Goal: Task Accomplishment & Management: Contribute content

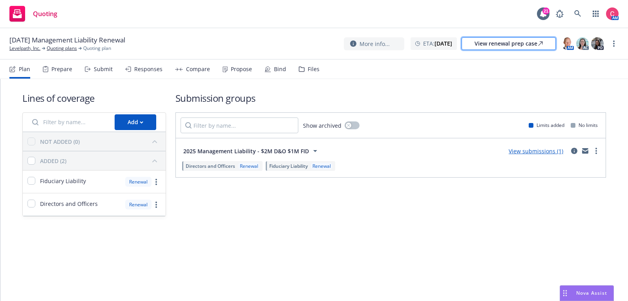
click at [512, 43] on div "View renewal prep case" at bounding box center [509, 44] width 68 height 12
click at [577, 150] on icon "circleInformation" at bounding box center [574, 151] width 6 height 6
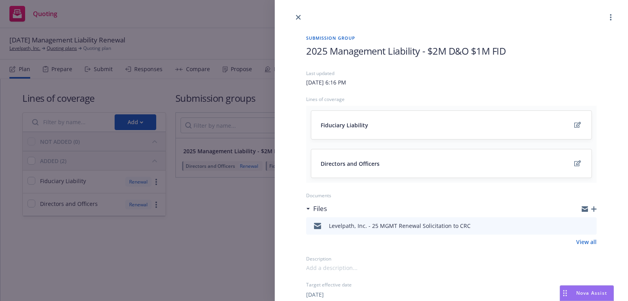
click at [593, 223] on icon "preview file" at bounding box center [589, 225] width 7 height 5
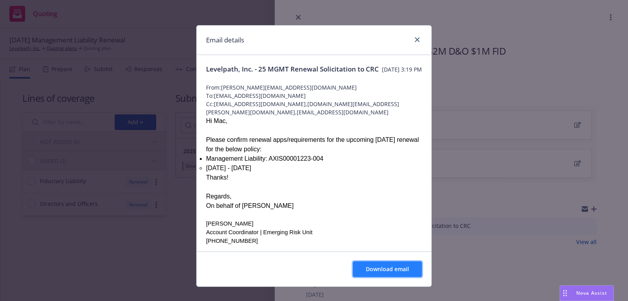
click at [397, 266] on span "Download email" at bounding box center [387, 268] width 43 height 7
click at [418, 39] on icon "close" at bounding box center [417, 39] width 5 height 5
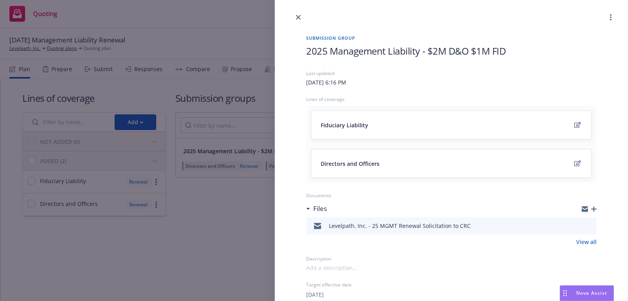
click at [595, 207] on icon "button" at bounding box center [593, 208] width 5 height 5
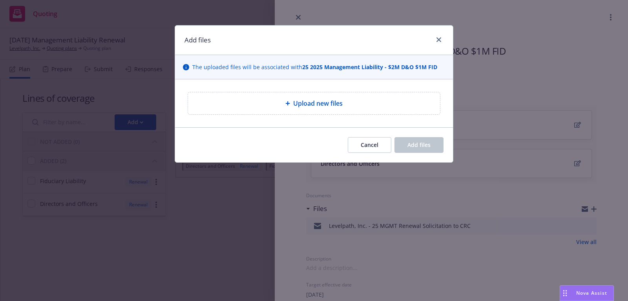
click at [365, 107] on div "Upload new files" at bounding box center [314, 103] width 240 height 9
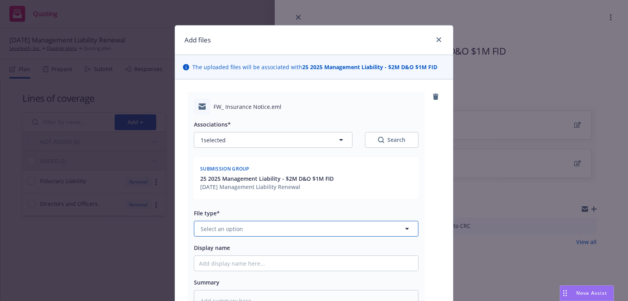
click at [280, 228] on button "Select an option" at bounding box center [306, 229] width 225 height 16
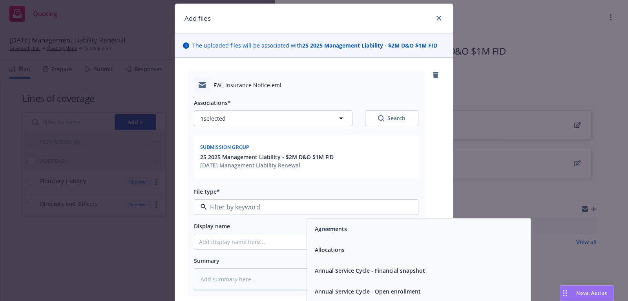
scroll to position [22, 0]
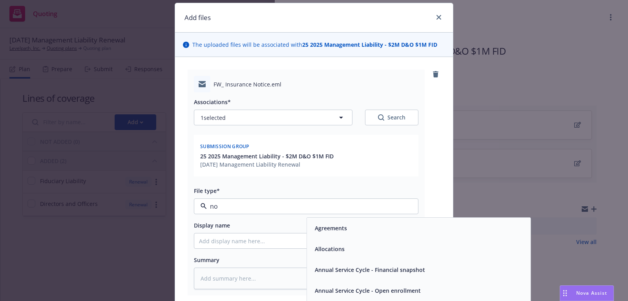
type input "non"
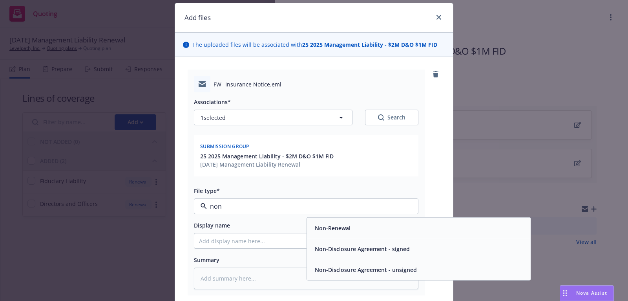
click at [336, 227] on span "Non-Renewal" at bounding box center [333, 228] width 36 height 8
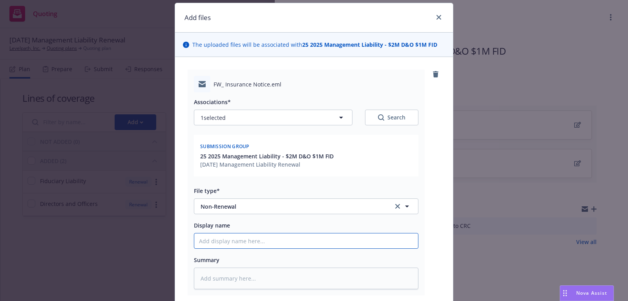
click at [331, 236] on input "Display name" at bounding box center [306, 240] width 224 height 15
type textarea "x"
type input "I"
type textarea "x"
type input "In"
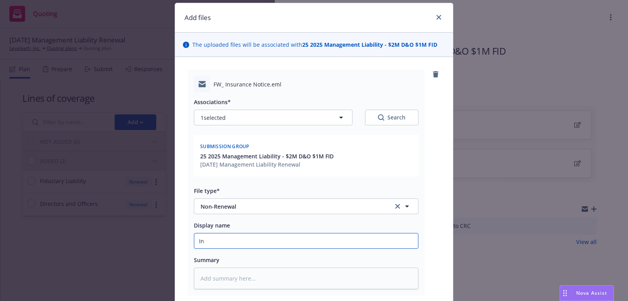
type textarea "x"
type input "Ins"
type textarea "x"
type input "Insu"
type textarea "x"
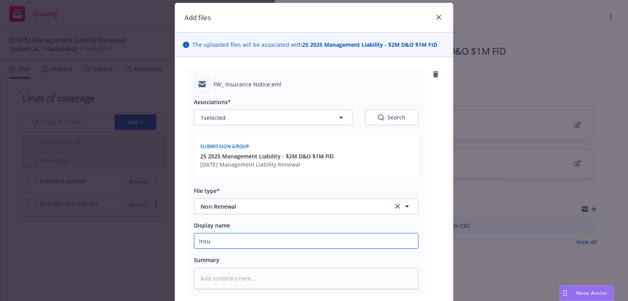
type input "Insur"
type textarea "x"
type input "Insure"
type textarea "x"
type input "Insured"
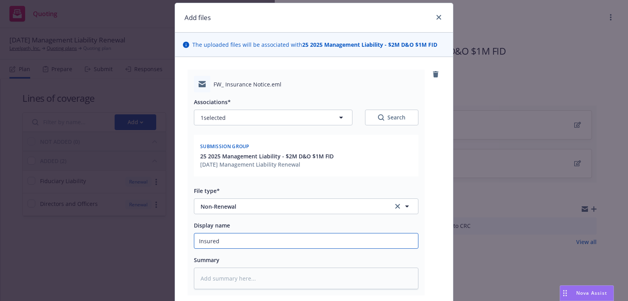
type textarea "x"
type input "Insured"
type textarea "x"
type input "Insured r"
type textarea "x"
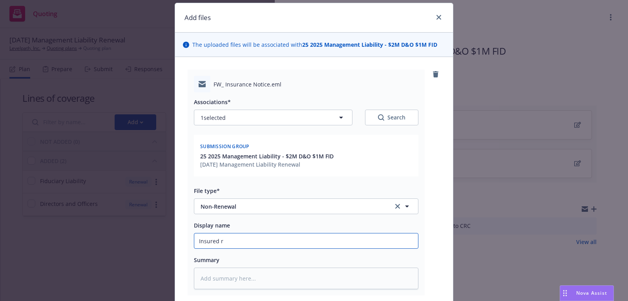
type input "Insured re"
type textarea "x"
type input "Insured rec"
type textarea "x"
type input "Insured rece"
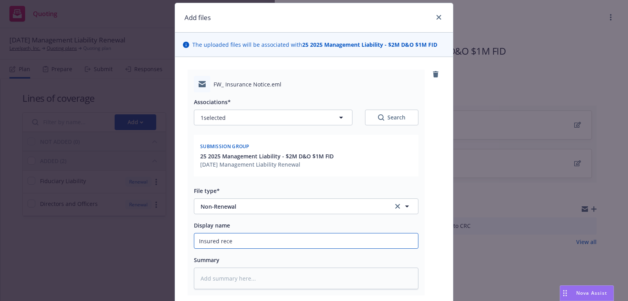
type textarea "x"
type input "Insured recei"
type textarea "x"
type input "Insured receiv"
type textarea "x"
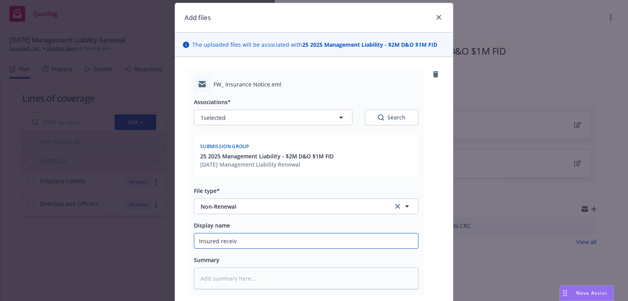
type input "Insured receive"
type textarea "x"
type input "Insured received"
type textarea "x"
type input "Insured received"
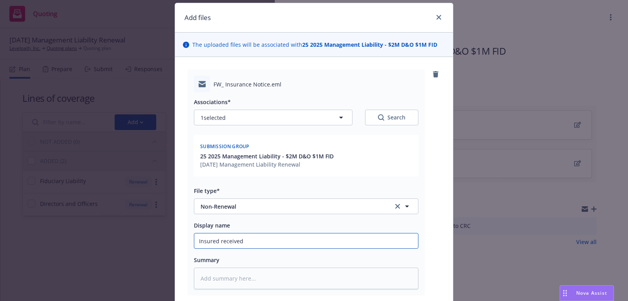
type textarea "x"
type input "Insured received n"
type textarea "x"
type input "Insured received no"
type textarea "x"
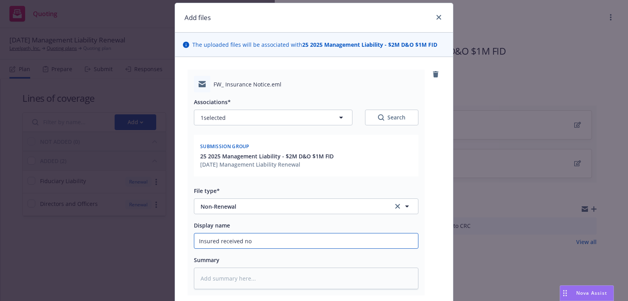
type input "Insured received non"
type textarea "x"
type input "Insured received non-"
type textarea "x"
type input "Insured received non-r"
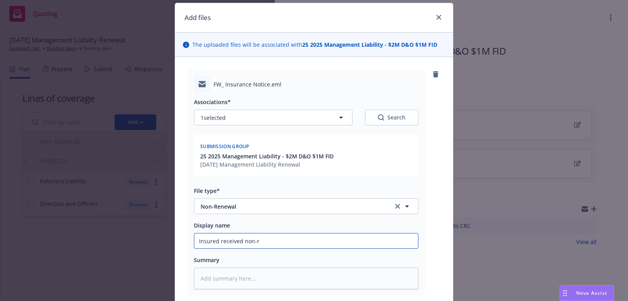
type textarea "x"
type input "Insured received non-re"
type textarea "x"
type input "Insured received non-ren"
type textarea "x"
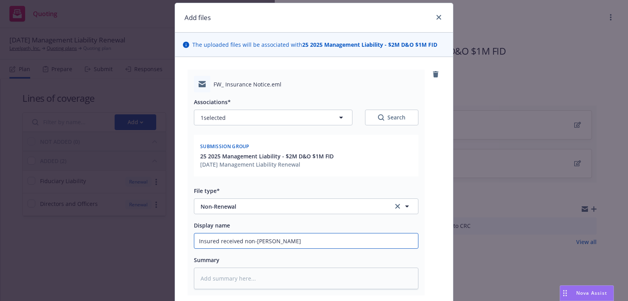
type input "Insured received non-renew"
type textarea "x"
type input "Insured received non-renewa"
type textarea "x"
type input "Insured received non-renewal"
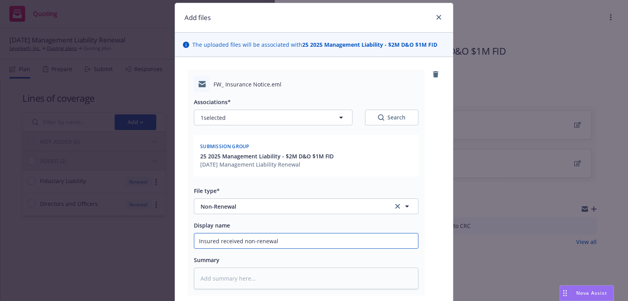
type textarea "x"
type input "Insured received non-renewal"
type textarea "x"
type input "Insured received non-renewal n"
type textarea "x"
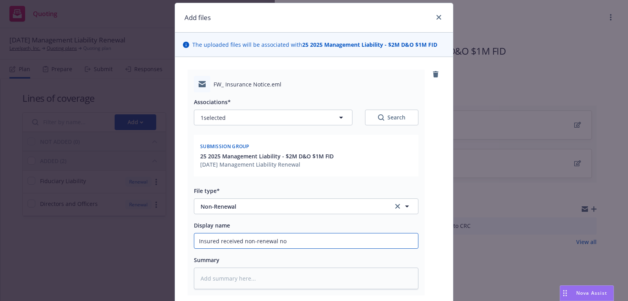
type input "Insured received non-renewal not"
type textarea "x"
type input "Insured received non-renewal noti"
type textarea "x"
type input "Insured received non-renewal notic"
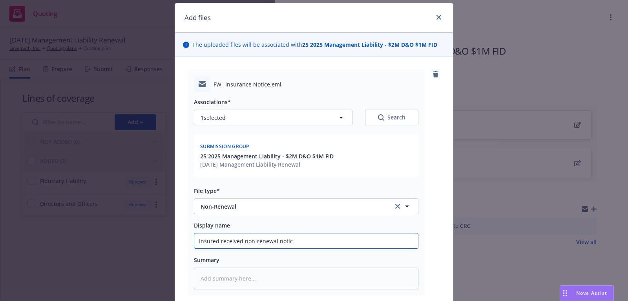
type textarea "x"
type input "Insured received non-renewal notice"
type textarea "x"
type input "Insured received non-renewal notice"
type textarea "x"
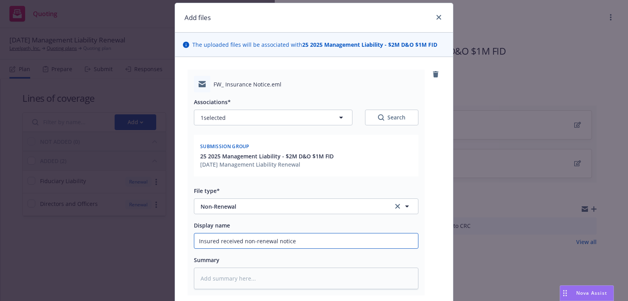
type input "Insured received non-renewal notice d"
type textarea "x"
type input "Insured received non-renewal notice di"
type textarea "x"
type input "Insured received non-renewal notice dire"
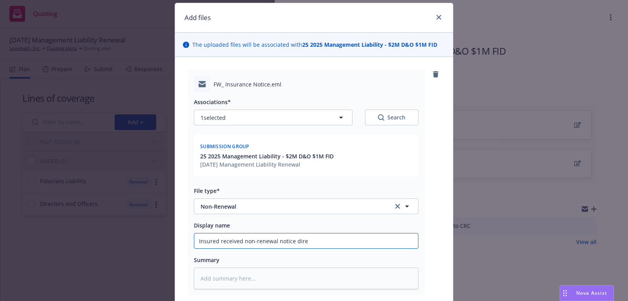
type textarea "x"
type input "Insured received non-renewal notice direc"
type textarea "x"
type input "Insured received non-renewal notice direct"
type textarea "x"
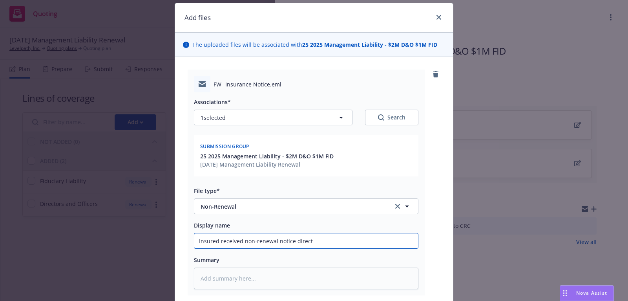
type input "Insured received non-renewal notice directl"
type textarea "x"
type input "Insured received non-renewal notice directly"
type textarea "x"
type input "Insured received non-renewal notice directly"
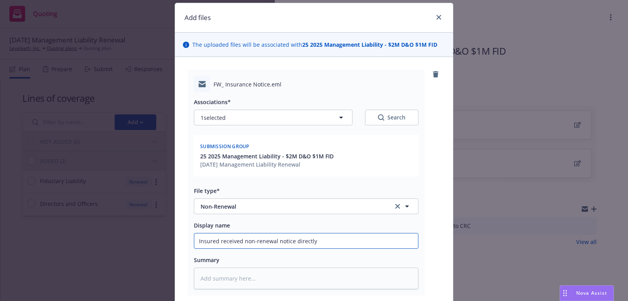
type textarea "x"
type input "Insured received non-renewal notice directly f"
type textarea "x"
type input "Insured received non-renewal notice directly fro"
type textarea "x"
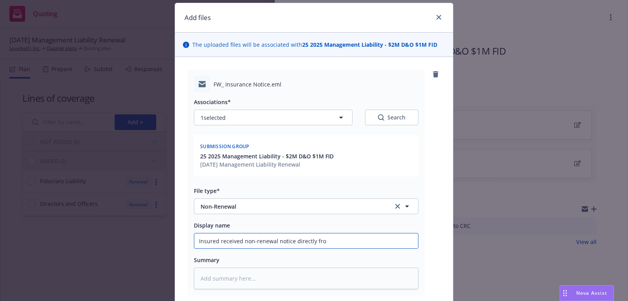
type input "Insured received non-renewal notice directly from"
type textarea "x"
type input "Insured received non-renewal notice directly from"
type textarea "x"
type input "Insured received non-renewal notice directly from c"
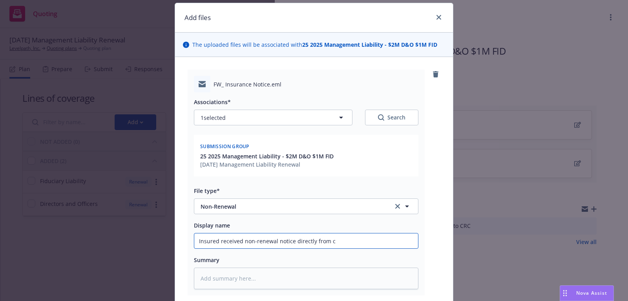
type textarea "x"
type input "Insured received non-renewal notice directly from ca"
type textarea "x"
type input "Insured received non-renewal notice directly from car"
type textarea "x"
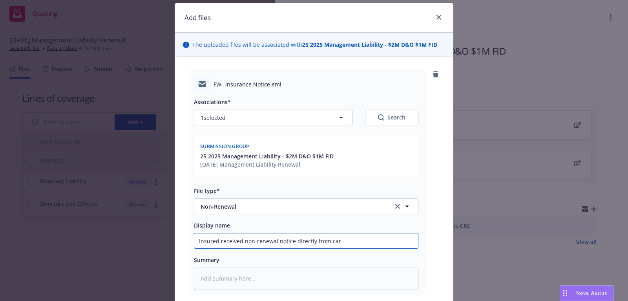
type input "Insured received non-renewal notice directly from carr"
type textarea "x"
type input "Insured received non-renewal notice directly from carri"
type textarea "x"
type input "Insured received non-renewal notice directly from carrir"
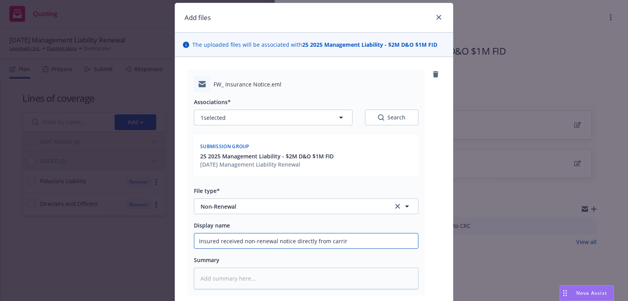
type textarea "x"
type input "Insured received non-renewal notice directly from carri"
type textarea "x"
type input "Insured received non-renewal notice directly from carr"
type textarea "x"
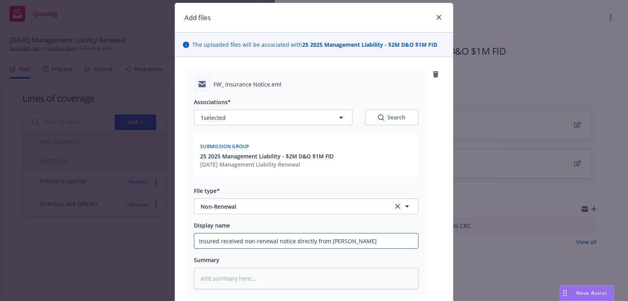
type input "Insured received non-renewal notice directly from car"
type textarea "x"
type input "Insured received non-renewal notice directly from ca"
type textarea "x"
type input "Insured received non-renewal notice directly from c"
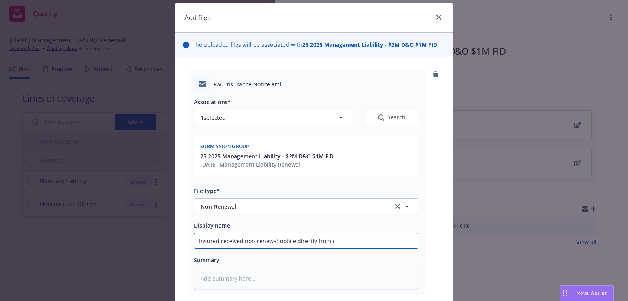
type textarea "x"
type input "Insured received non-renewal notice directly from"
type textarea "x"
type input "Insured received non-renewal notice directly from A"
type textarea "x"
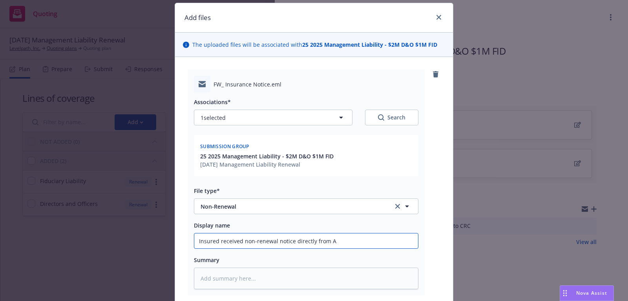
type input "Insured received non-renewal notice directly from Ax"
type textarea "x"
type input "Insured received non-renewal notice directly from Axi"
type textarea "x"
type input "Insured received non-renewal notice directly from Axis"
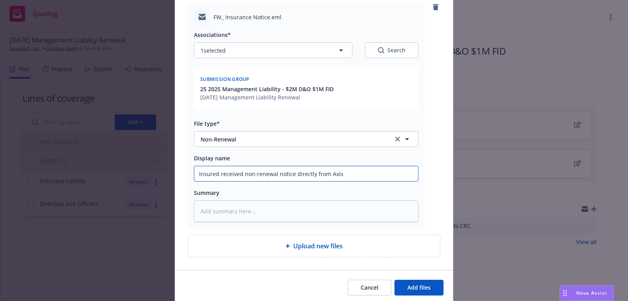
scroll to position [90, 0]
click at [196, 174] on input "Insured received non-renewal notice directly from Axis" at bounding box center [306, 172] width 224 height 15
type textarea "x"
type input "2Insured received non-renewal notice directly from Axis"
type textarea "x"
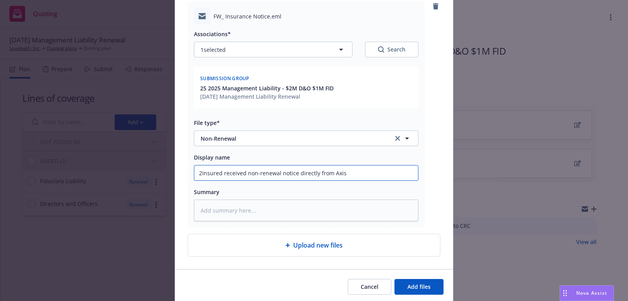
type input "25Insured received non-renewal notice directly from Axis"
type textarea "x"
type input "25 Insured received non-renewal notice directly from Axis"
type textarea "x"
type input "25 MInsured received non-renewal notice directly from Axis"
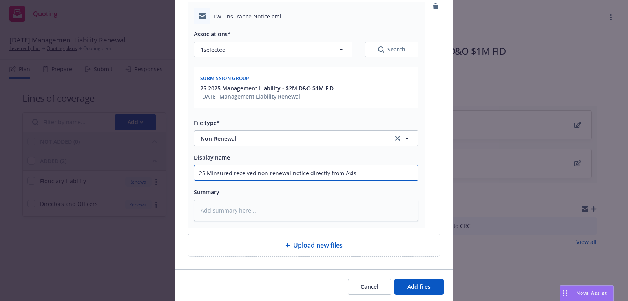
type textarea "x"
type input "25 MGInsured received non-renewal notice directly from Axis"
type textarea "x"
type input "25 MGMTInsured received non-renewal notice directly from Axis"
type textarea "x"
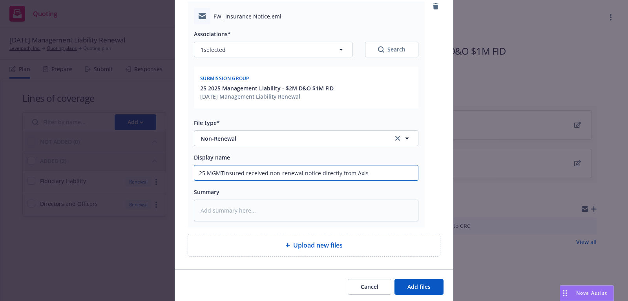
type input "25 MGMT Insured received non-renewal notice directly from Axis"
type textarea "x"
type input "25 MGMT -Insured received non-renewal notice directly from Axis"
type textarea "x"
type input "25 MGMT - Insured received non-renewal notice directly from Axis"
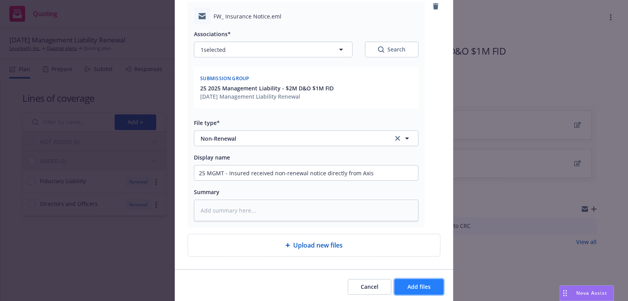
click at [414, 289] on button "Add files" at bounding box center [419, 287] width 49 height 16
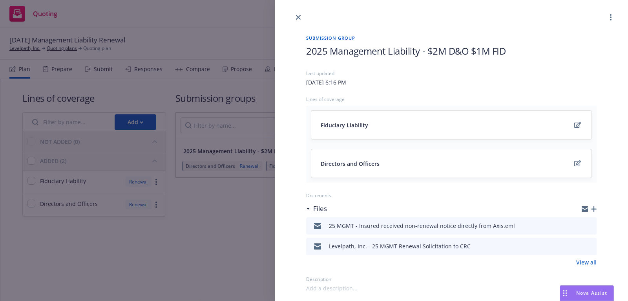
click at [592, 207] on icon "button" at bounding box center [593, 208] width 5 height 5
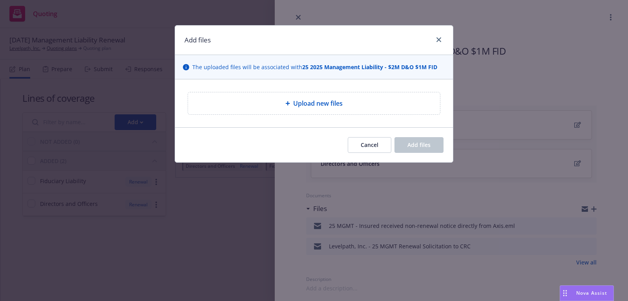
click at [416, 94] on div "Upload new files" at bounding box center [314, 103] width 252 height 22
type textarea "x"
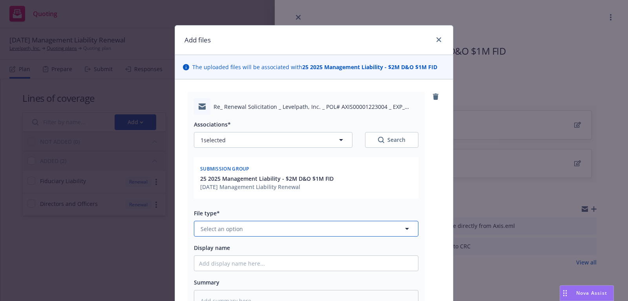
click at [333, 233] on button "Select an option" at bounding box center [306, 229] width 225 height 16
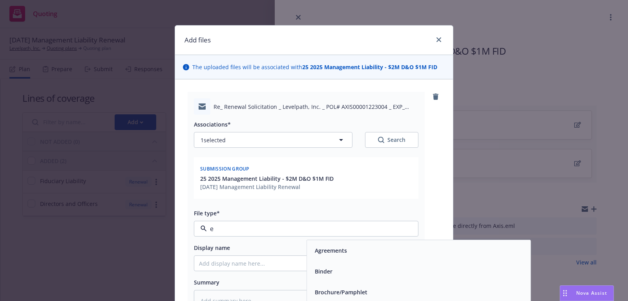
type input "em"
click at [336, 271] on div "Email" at bounding box center [419, 270] width 214 height 11
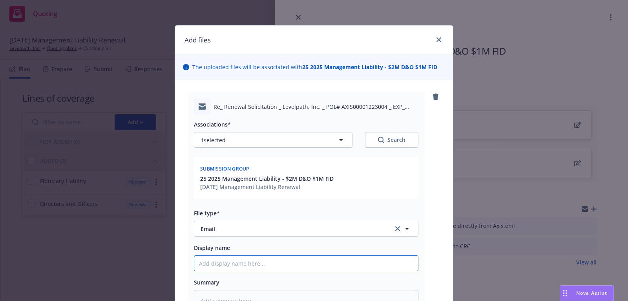
click at [313, 269] on input "Display name" at bounding box center [306, 263] width 224 height 15
type textarea "x"
type input "C"
type textarea "x"
type input "Ch"
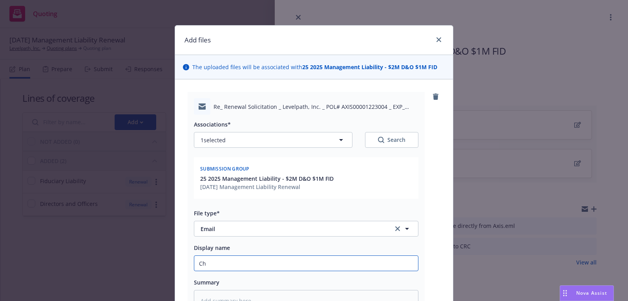
type textarea "x"
type input "Che"
type textarea "x"
type input "Chel"
type textarea "x"
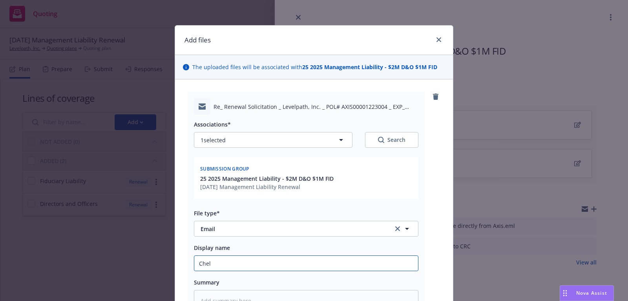
type input "Chels"
type textarea "x"
type input "Chelse"
type textarea "x"
type input "Chelsea"
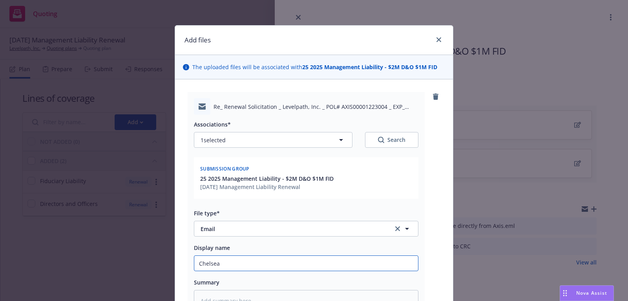
type textarea "x"
type input "Chelse"
type textarea "x"
type input "Chels"
type textarea "x"
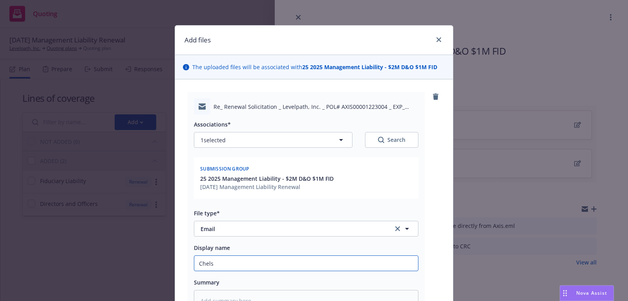
type input "Chel"
type textarea "x"
type input "Che"
type textarea "x"
type input "Chel"
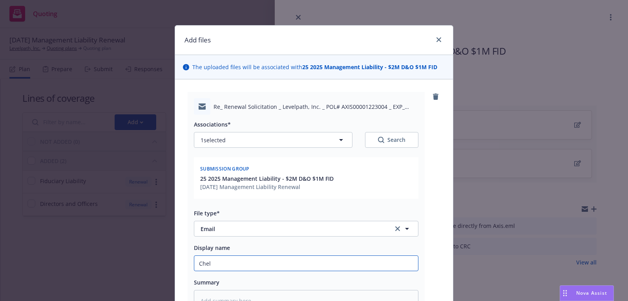
type textarea "x"
type input "Chelse"
type textarea "x"
type input "Chelsea"
type textarea "x"
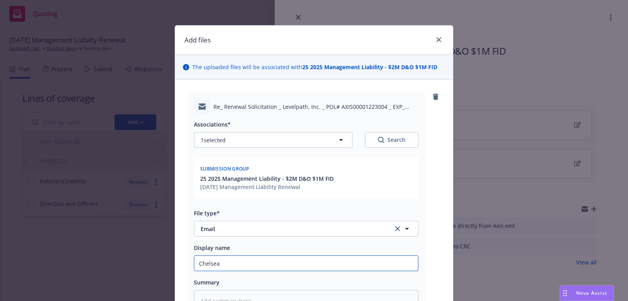
type input "Chelsea:"
type textarea "x"
type input "Chelsea:"
type textarea "x"
type input "Chelsea: c"
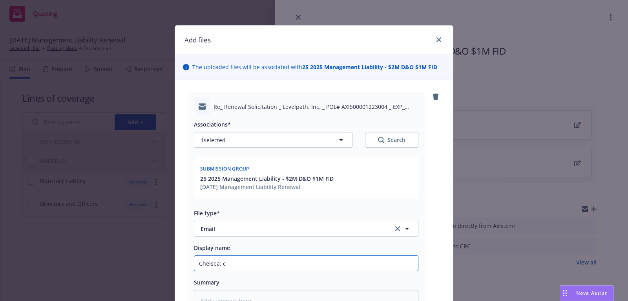
type textarea "x"
type input "Chelsea: cl"
type textarea "x"
type input "Chelsea: cla"
type textarea "x"
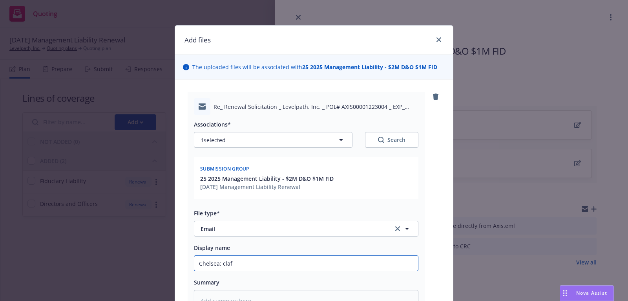
type input "Chelsea: clafi"
type textarea "x"
type input "Chelsea: clafic"
type textarea "x"
type input "Chelsea: clafici"
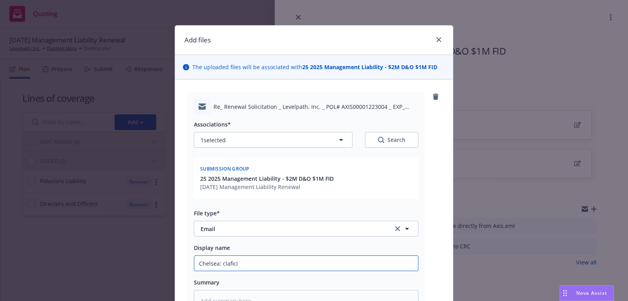
type textarea "x"
type input "Chelsea: claficia"
type textarea "x"
type input "Chelsea: claficiat"
type textarea "x"
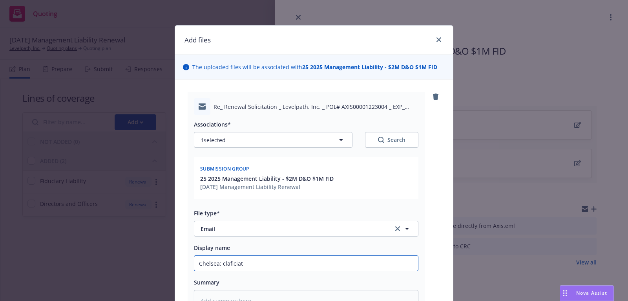
type input "Chelsea: claficiati"
type textarea "x"
type input "Chelsea: claficiatio"
type textarea "x"
type input "Chelsea: claficiation"
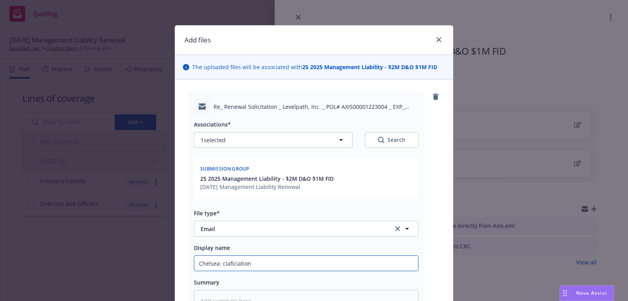
type textarea "x"
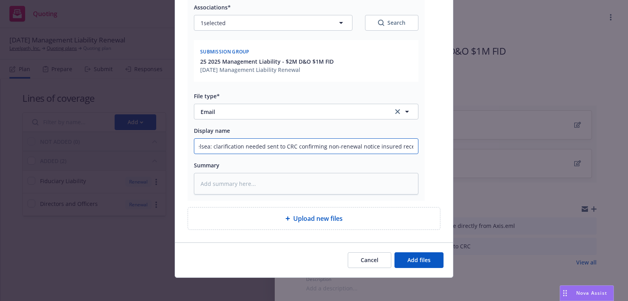
scroll to position [0, 13]
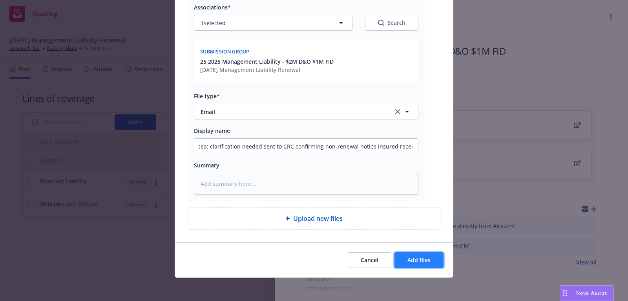
click at [418, 257] on span "Add files" at bounding box center [419, 259] width 23 height 7
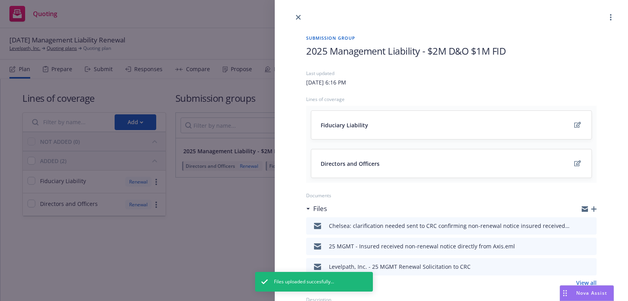
click at [595, 209] on icon "button" at bounding box center [593, 208] width 5 height 5
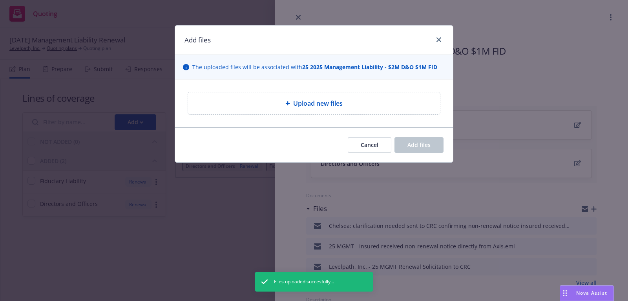
click at [295, 105] on span "Upload new files" at bounding box center [317, 103] width 49 height 9
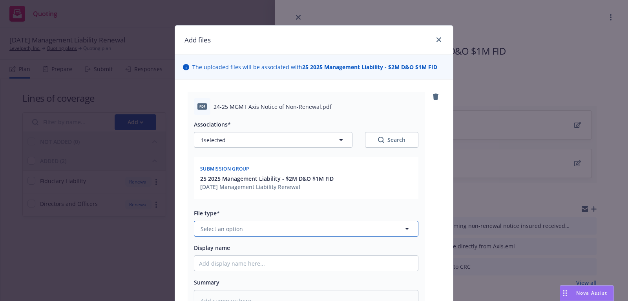
click at [317, 228] on button "Select an option" at bounding box center [306, 229] width 225 height 16
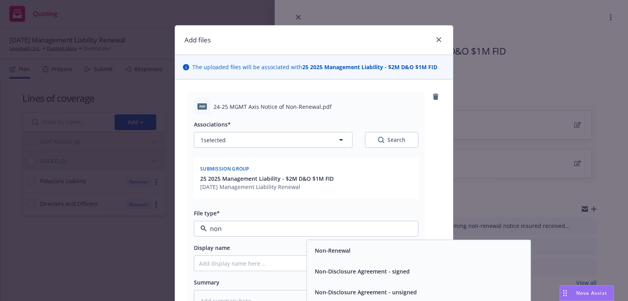
click at [330, 251] on span "Non-Renewal" at bounding box center [333, 250] width 36 height 8
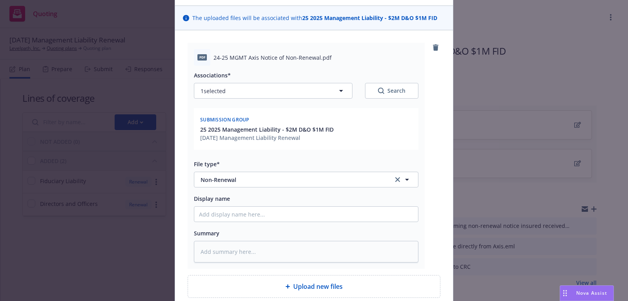
scroll to position [117, 0]
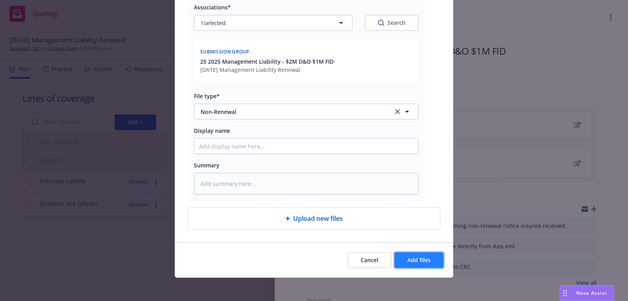
click at [412, 260] on span "Add files" at bounding box center [419, 259] width 23 height 7
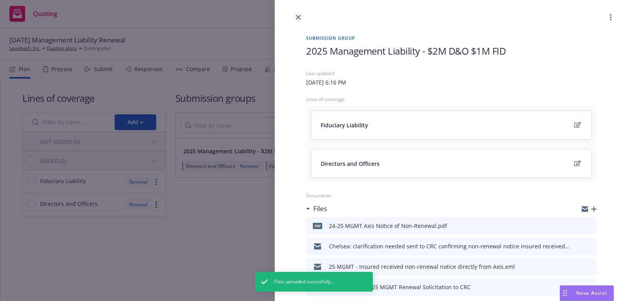
click at [296, 20] on link "close" at bounding box center [298, 17] width 9 height 9
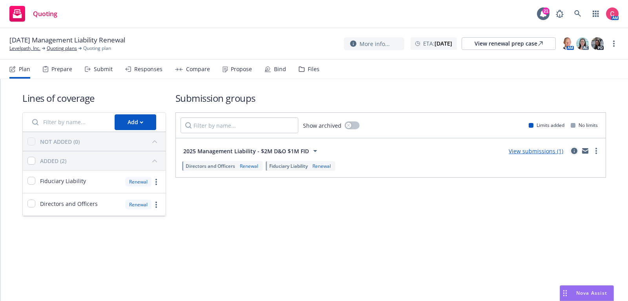
click at [578, 152] on link "circleInformation" at bounding box center [574, 150] width 9 height 9
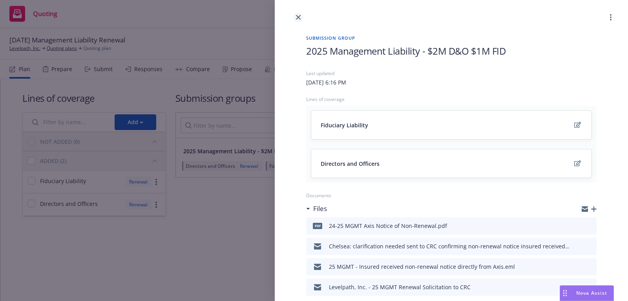
click at [297, 16] on icon "close" at bounding box center [298, 17] width 5 height 5
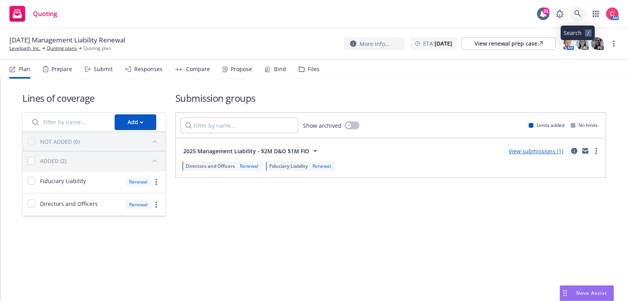
click at [581, 8] on link at bounding box center [578, 14] width 16 height 16
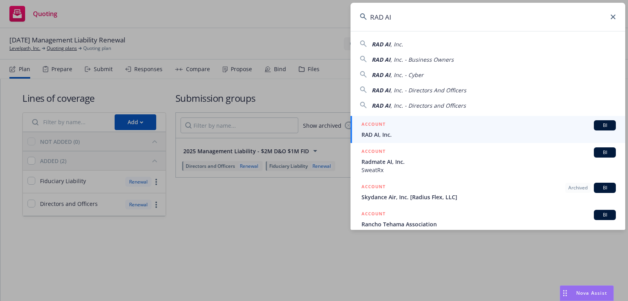
click at [490, 128] on div "ACCOUNT BI" at bounding box center [489, 125] width 254 height 10
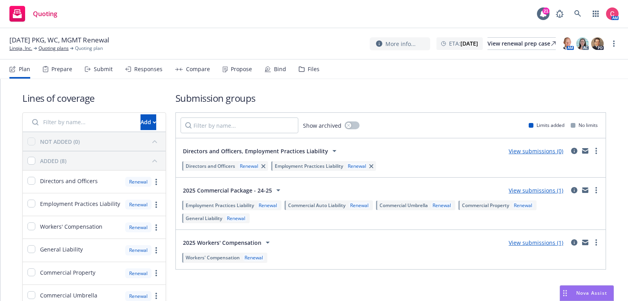
click at [315, 71] on div "Files" at bounding box center [314, 69] width 12 height 6
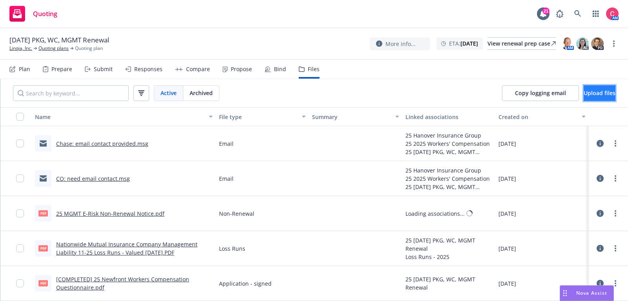
click at [584, 89] on span "Upload files" at bounding box center [600, 92] width 32 height 7
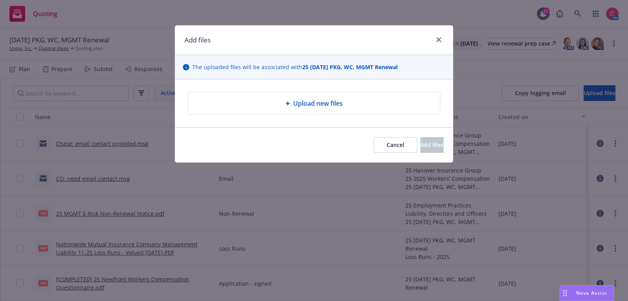
click at [203, 101] on div "Upload new files" at bounding box center [314, 103] width 240 height 9
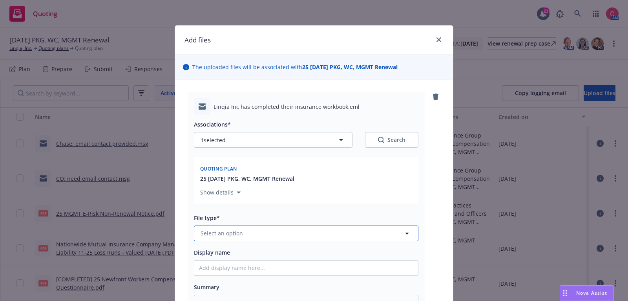
click at [304, 235] on button "Select an option" at bounding box center [306, 233] width 225 height 16
type input "work"
click at [309, 199] on div "Workbook" at bounding box center [306, 190] width 224 height 21
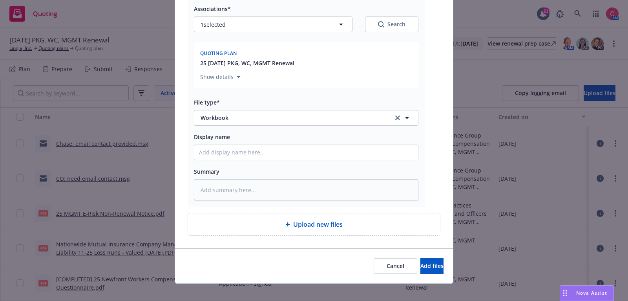
scroll to position [122, 0]
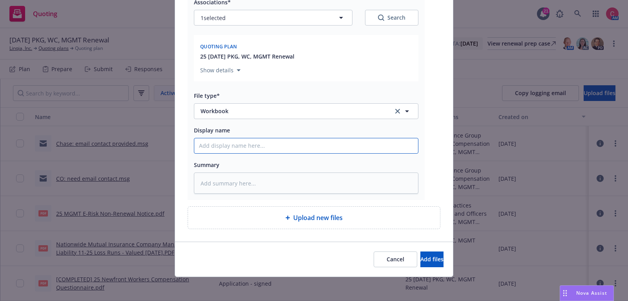
click at [323, 143] on input "Display name" at bounding box center [306, 145] width 224 height 15
type textarea "x"
type input "["
type textarea "x"
type input "[CO"
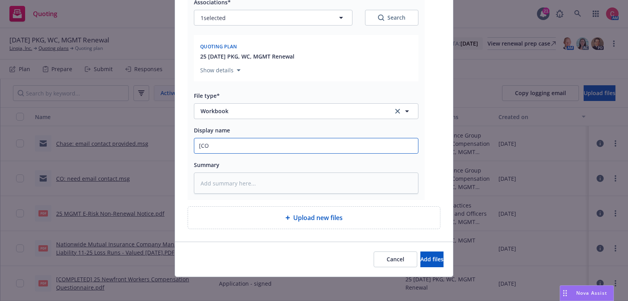
type textarea "x"
type input "[COM"
type textarea "x"
type input "[COMM"
type textarea "x"
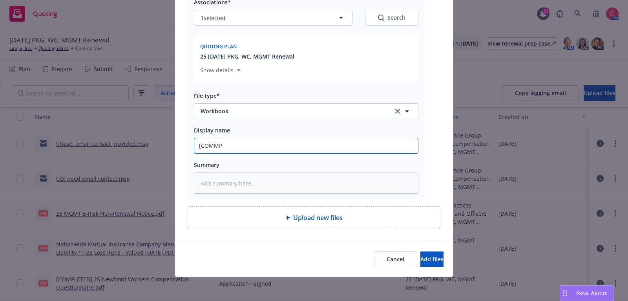
type input "[COMMPL"
type textarea "x"
type input "[COMMPLL"
type textarea "x"
type input "[COMMPLLE"
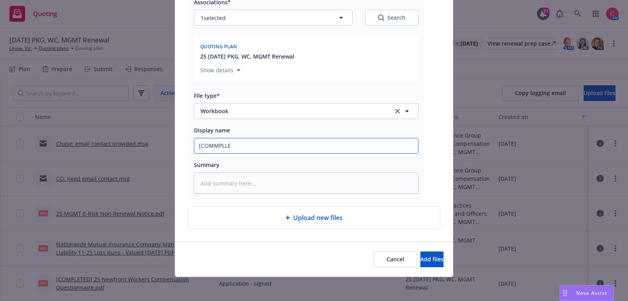
type textarea "x"
type input "[COMMPLL"
type textarea "x"
type input "[COMMPL"
type textarea "x"
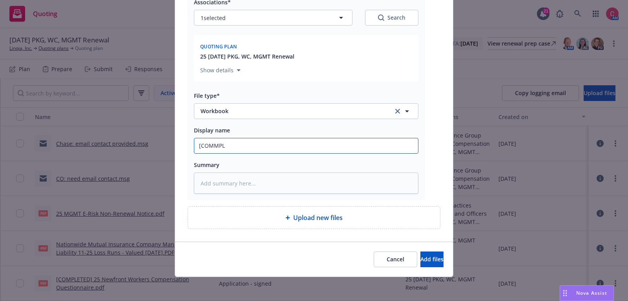
type input "[COMMP"
type textarea "x"
type input "[COMM"
type textarea "x"
type input "[COM"
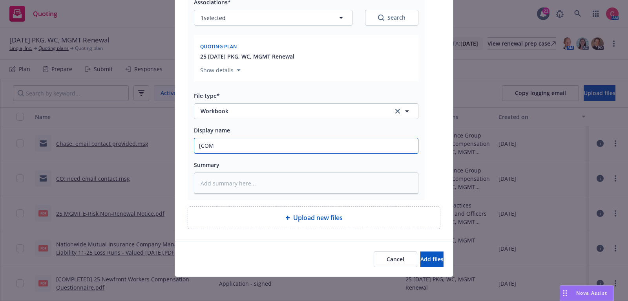
type textarea "x"
type input "[COMP"
type textarea "x"
type input "[COMPL"
type textarea "x"
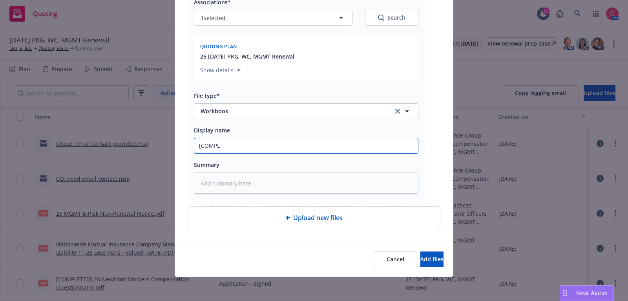
type input "[COMPLE"
type textarea "x"
type input "[COMPLET"
type textarea "x"
type input "[COMPLETE"
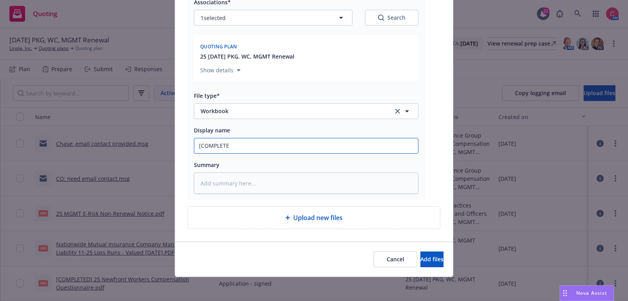
type textarea "x"
type input "[COMPLETED"
type textarea "x"
type input "[COMPLETED]"
type textarea "x"
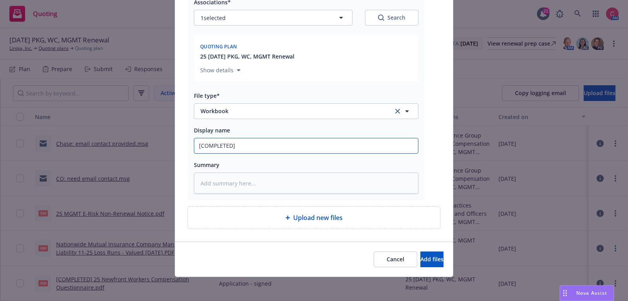
type input "[COMPLETED]"
type textarea "x"
type input "[COMPLETED] 2"
type textarea "x"
type input "[COMPLETED] 25"
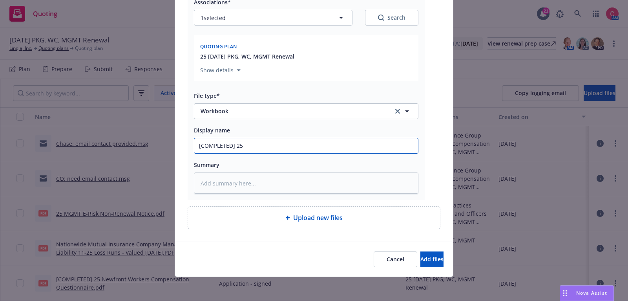
type textarea "x"
type input "[COMPLETED] 25"
type textarea "x"
type input "[COMPLETED] 25 I"
type textarea "x"
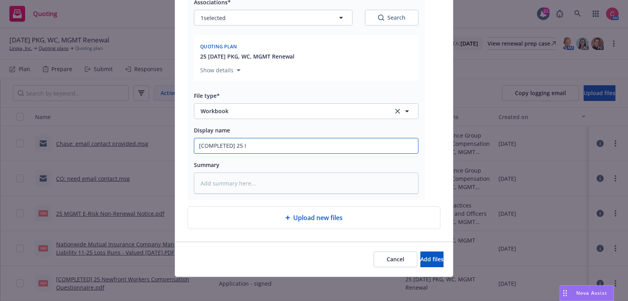
type input "[COMPLETED] 25 In"
type textarea "x"
type input "[COMPLETED] 25 Indi"
type textarea "x"
type input "[COMPLETED] 25 Indio"
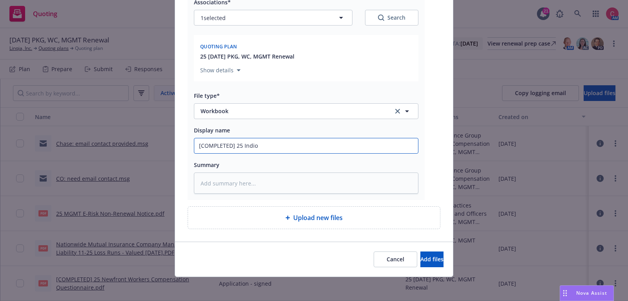
type textarea "x"
type input "[COMPLETED] 25 Indio"
type textarea "x"
type input "[COMPLETED] 25 Indio WO"
type textarea "x"
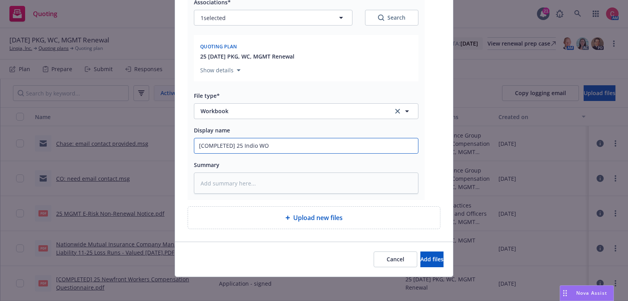
type input "[COMPLETED] 25 Indio WOr"
type textarea "x"
type input "[COMPLETED] 25 Indio WOrk"
type textarea "x"
type input "[COMPLETED] 25 Indio WOrkb"
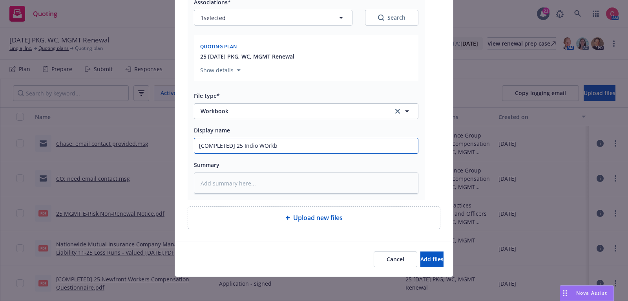
type textarea "x"
type input "[COMPLETED] 25 Indio WOrkbo"
type textarea "x"
type input "[COMPLETED] 25 Indio WOrkboo"
type textarea "x"
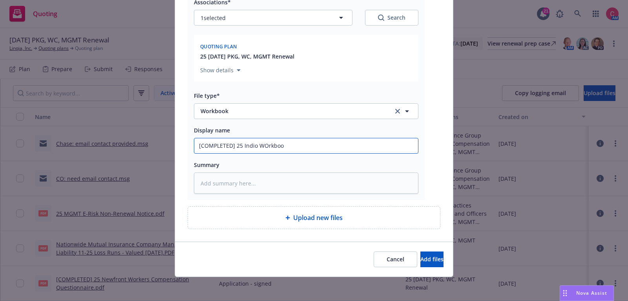
type input "[COMPLETED] 25 Indio WOrkbook"
click at [265, 143] on input "[COMPLETED] 25 Indio WOrkbook" at bounding box center [306, 145] width 224 height 15
type textarea "x"
type input "[COMPLETED] 25 Indio Wrkbook"
type textarea "x"
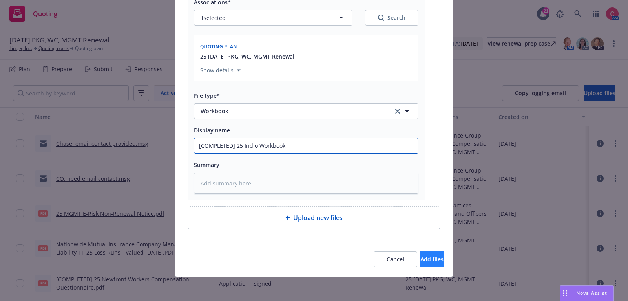
type input "[COMPLETED] 25 Indio Workbook"
click at [421, 264] on button "Add files" at bounding box center [432, 259] width 23 height 16
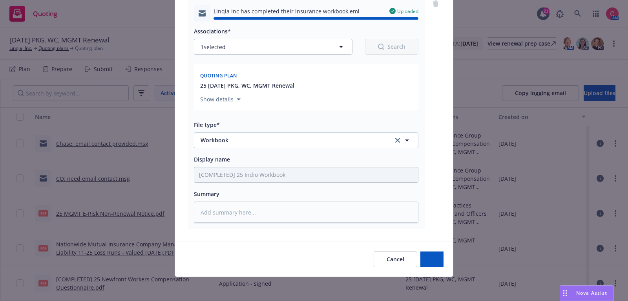
type textarea "x"
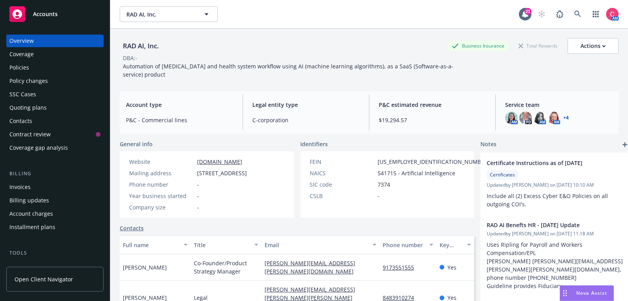
click at [88, 110] on div "Quoting plans" at bounding box center [54, 107] width 91 height 13
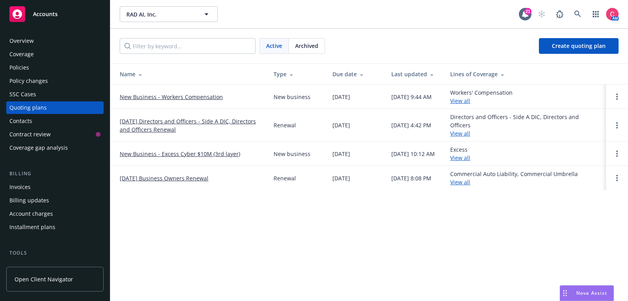
click at [190, 95] on link "New Business - Workers Compensation" at bounding box center [171, 97] width 103 height 8
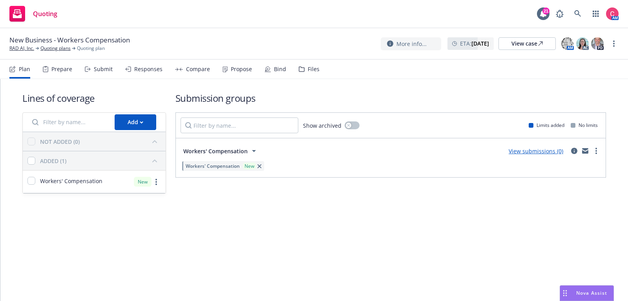
click at [300, 66] on div "Files" at bounding box center [309, 69] width 21 height 19
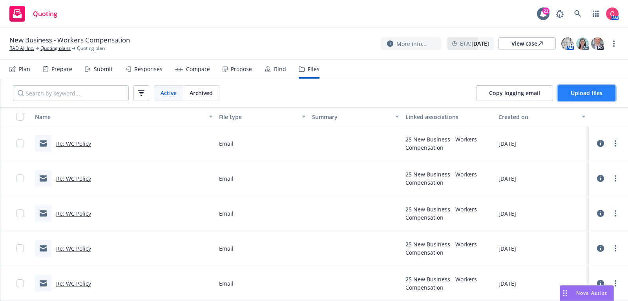
click at [588, 90] on span "Upload files" at bounding box center [587, 92] width 32 height 7
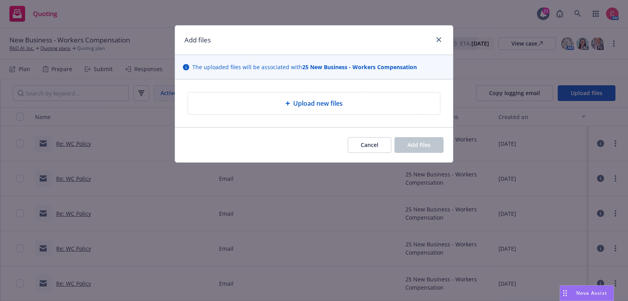
click at [366, 108] on div "Upload new files" at bounding box center [314, 103] width 252 height 22
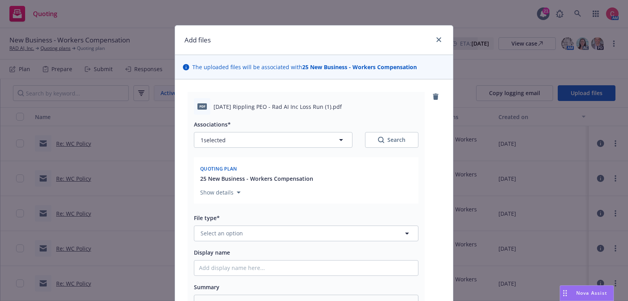
click at [316, 245] on div "Associations* 1 selected Search Quoting plan 25 New Business - Workers Compensa…" at bounding box center [306, 215] width 225 height 201
click at [316, 236] on button "Select an option" at bounding box center [306, 233] width 225 height 16
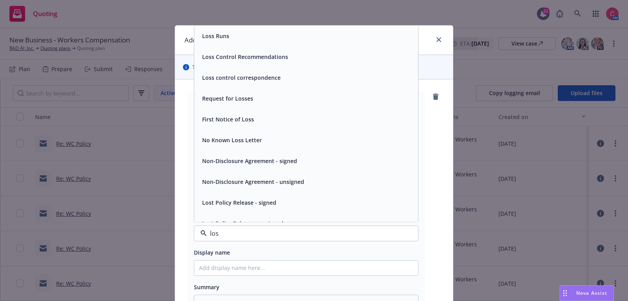
type input "loss"
click at [253, 39] on div "Loss Runs" at bounding box center [306, 35] width 214 height 11
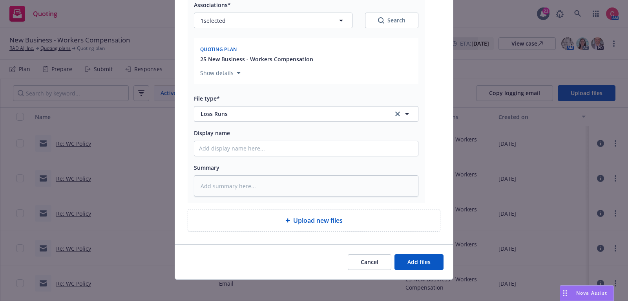
scroll to position [122, 0]
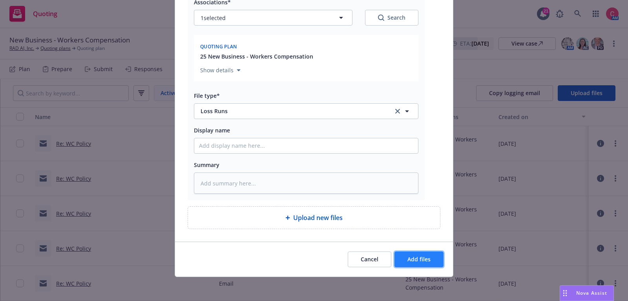
click at [415, 263] on button "Add files" at bounding box center [419, 259] width 49 height 16
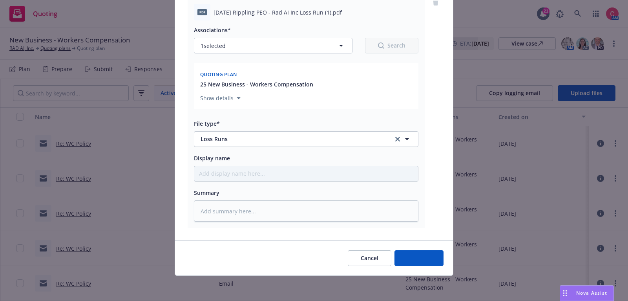
scroll to position [93, 0]
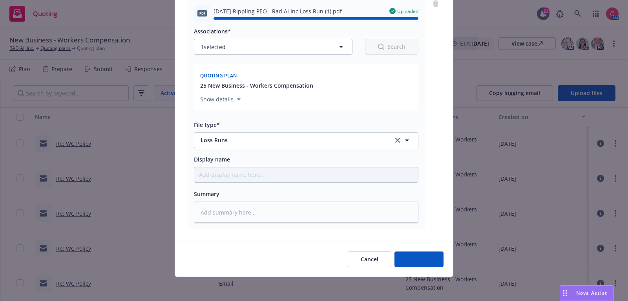
type textarea "x"
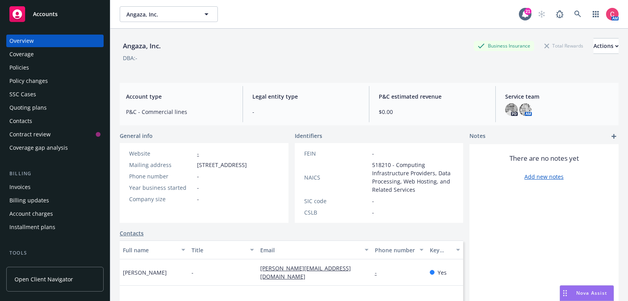
click at [54, 66] on div "Policies" at bounding box center [54, 67] width 91 height 13
